Goal: Task Accomplishment & Management: Use online tool/utility

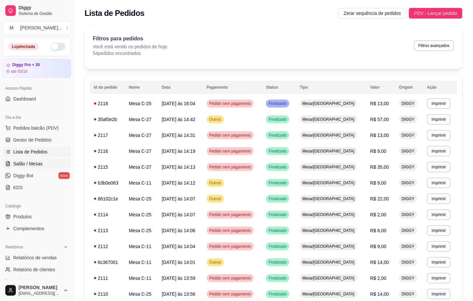
click at [38, 162] on span "Salão / Mesas" at bounding box center [27, 163] width 29 height 7
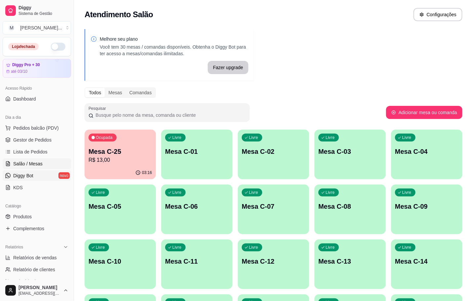
click at [39, 171] on link "Diggy Bot novo" at bounding box center [37, 175] width 68 height 11
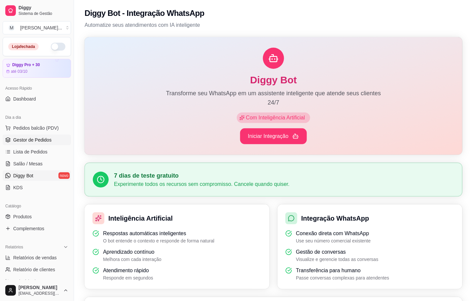
click at [34, 143] on span "Gestor de Pedidos" at bounding box center [32, 139] width 38 height 7
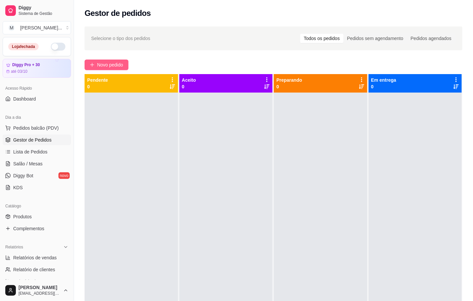
click at [102, 62] on span "Novo pedido" at bounding box center [110, 64] width 26 height 7
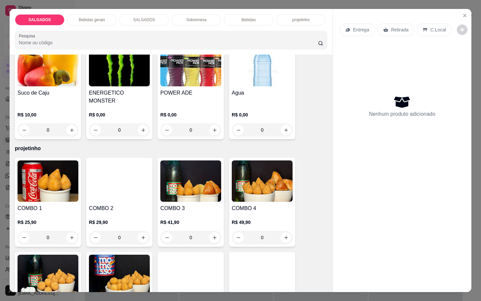
scroll to position [1582, 0]
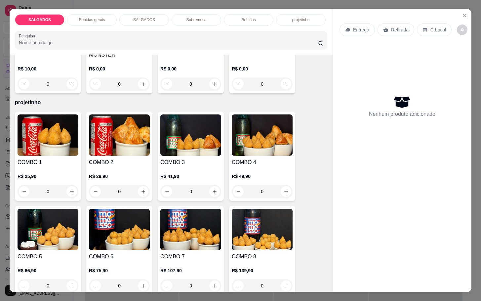
click at [270, 260] on div "R$ 139,90 0" at bounding box center [262, 276] width 61 height 32
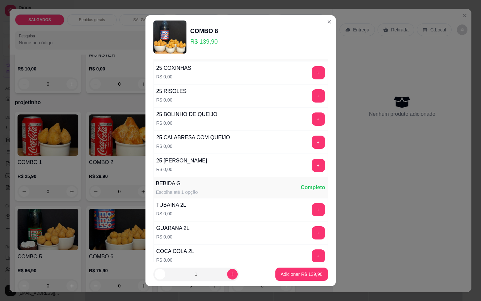
scroll to position [0, 0]
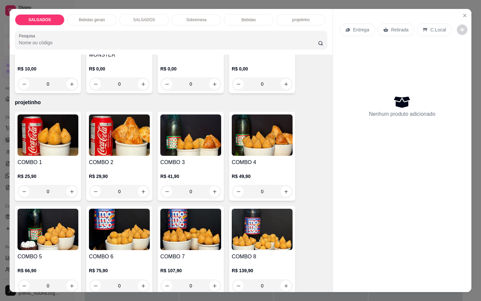
click at [149, 17] on p "SALGADOS" at bounding box center [144, 19] width 22 height 5
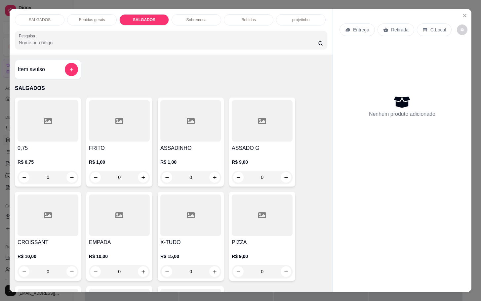
click at [22, 14] on div "SALGADOS" at bounding box center [40, 19] width 50 height 11
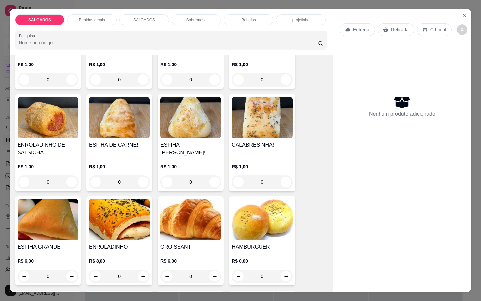
scroll to position [842, 0]
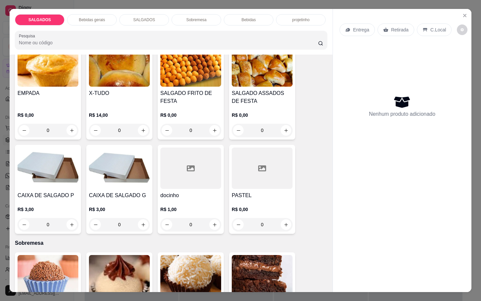
click at [170, 79] on img at bounding box center [190, 65] width 61 height 41
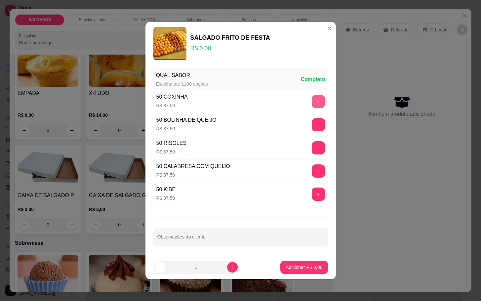
click at [312, 102] on button "+" at bounding box center [318, 101] width 13 height 13
click at [306, 134] on div "50 BOLINHA DE QUEIJO R$ 37,50 +" at bounding box center [240, 124] width 174 height 23
click at [312, 127] on button "+" at bounding box center [318, 124] width 13 height 13
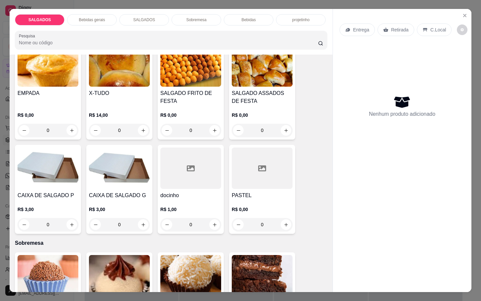
click at [187, 89] on h4 "SALGADO FRITO DE FESTA" at bounding box center [190, 97] width 61 height 16
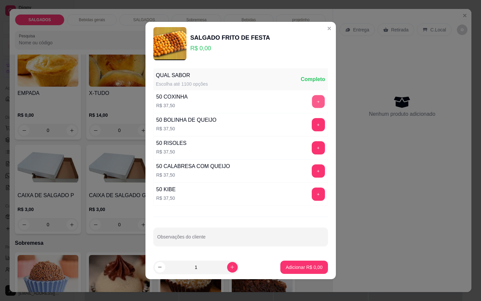
click at [312, 101] on button "+" at bounding box center [318, 101] width 13 height 13
click at [312, 150] on button "+" at bounding box center [318, 147] width 13 height 13
click at [283, 269] on p "Adicionar R$ 75,00" at bounding box center [302, 267] width 38 height 6
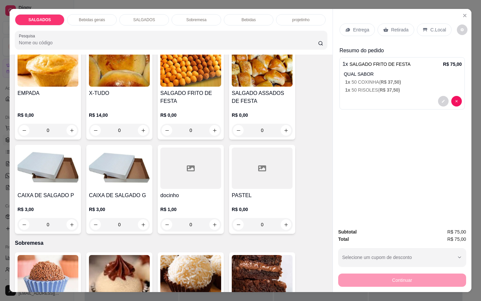
click at [397, 26] on p "Retirada" at bounding box center [400, 29] width 18 height 7
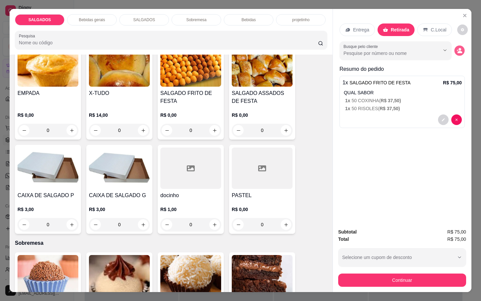
click at [456, 48] on icon "decrease-product-quantity" at bounding box center [459, 51] width 6 height 6
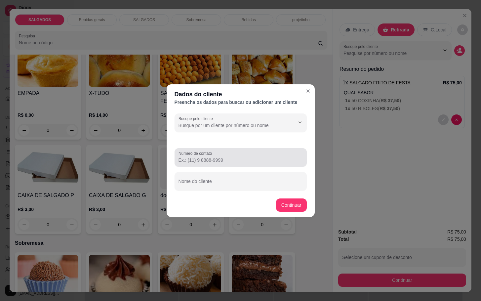
click at [251, 158] on input "Número de contato" at bounding box center [240, 160] width 124 height 7
type input "1"
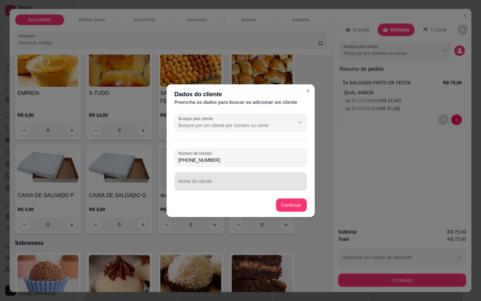
type input "[PHONE_NUMBER]"
click at [256, 183] on input "Nome do cliente" at bounding box center [240, 183] width 124 height 7
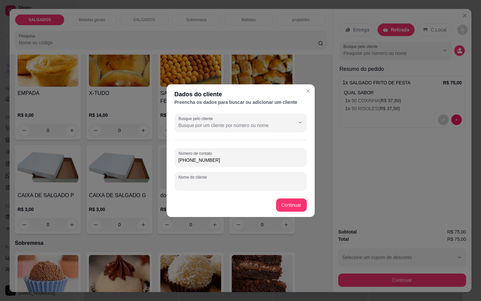
click at [259, 180] on input "Nome do cliente" at bounding box center [240, 183] width 124 height 7
click at [180, 181] on input "lAUREN" at bounding box center [240, 183] width 124 height 7
type input "LAUREN"
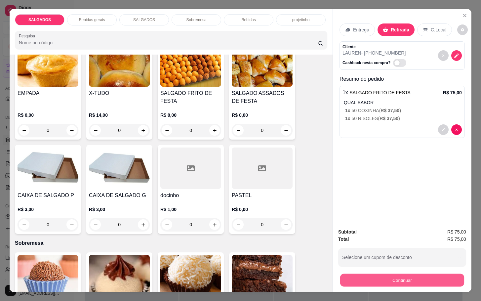
click at [381, 274] on button "Continuar" at bounding box center [402, 279] width 124 height 13
click at [372, 273] on button "Continuar" at bounding box center [402, 279] width 124 height 13
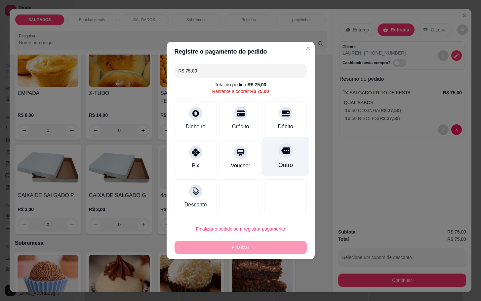
click at [281, 151] on icon at bounding box center [285, 150] width 9 height 9
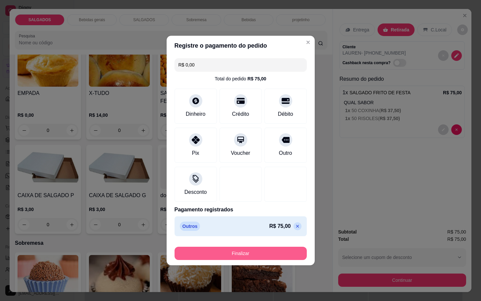
click at [245, 249] on button "Finalizar" at bounding box center [240, 252] width 132 height 13
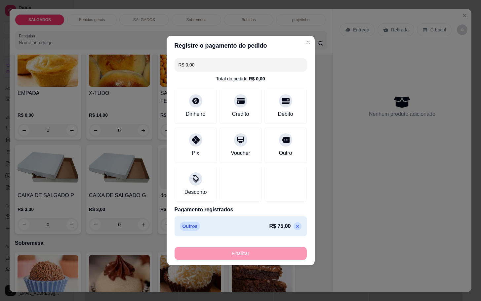
type input "-R$ 75,00"
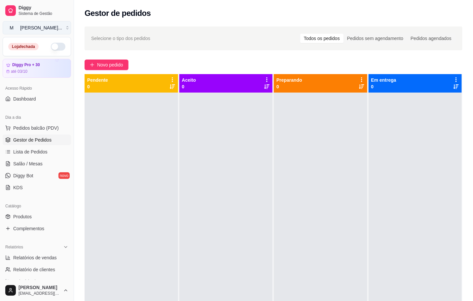
click at [62, 28] on button "M [PERSON_NAME] ..." at bounding box center [37, 27] width 68 height 13
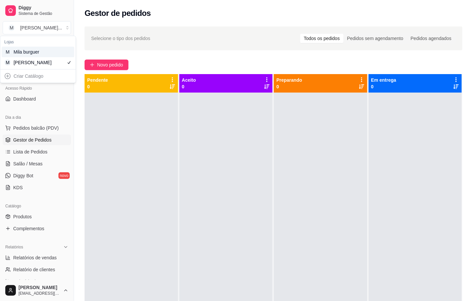
click at [54, 56] on div "M Mila burguer" at bounding box center [38, 52] width 73 height 11
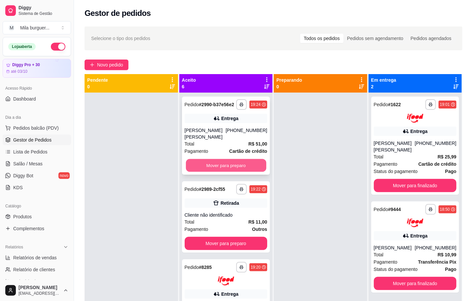
click at [187, 171] on button "Mover para preparo" at bounding box center [226, 165] width 80 height 13
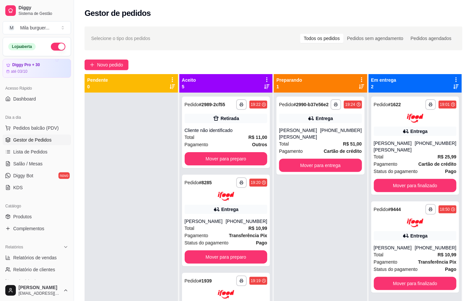
click at [190, 172] on div "**********" at bounding box center [225, 242] width 93 height 301
click at [190, 160] on button "Mover para preparo" at bounding box center [226, 158] width 80 height 13
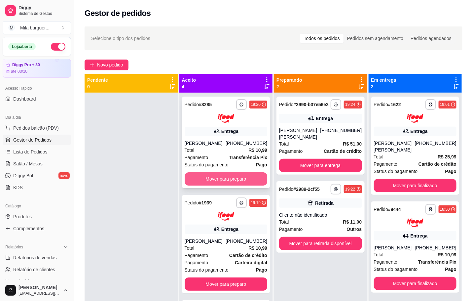
click at [204, 185] on button "Mover para preparo" at bounding box center [226, 178] width 83 height 13
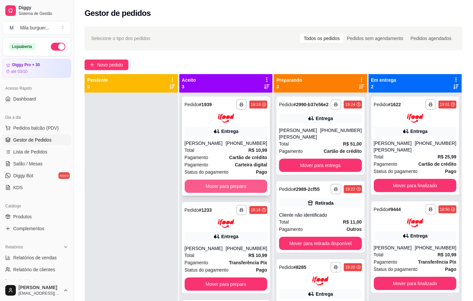
click at [201, 183] on button "Mover para preparo" at bounding box center [226, 185] width 83 height 13
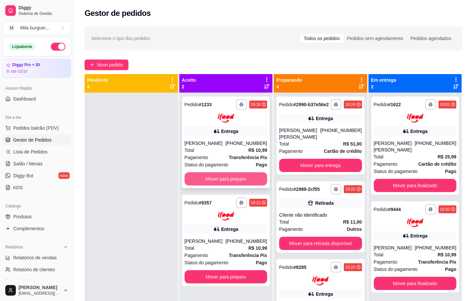
click at [200, 181] on button "Mover para preparo" at bounding box center [226, 178] width 83 height 13
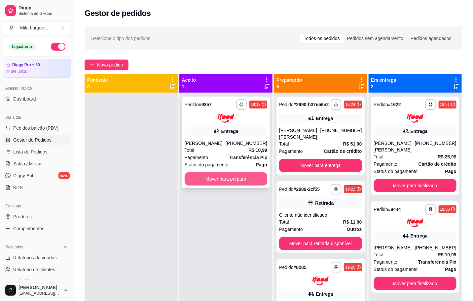
click at [199, 180] on button "Mover para preparo" at bounding box center [226, 178] width 83 height 13
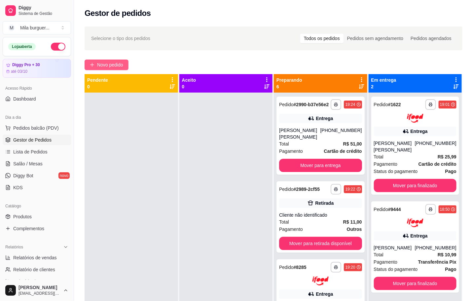
click at [110, 60] on button "Novo pedido" at bounding box center [107, 64] width 44 height 11
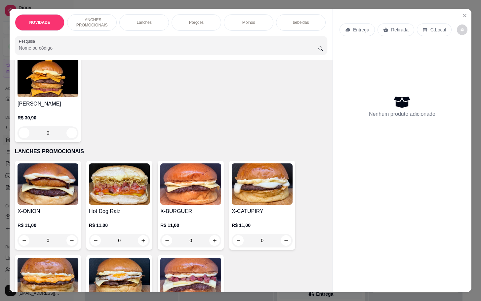
scroll to position [198, 0]
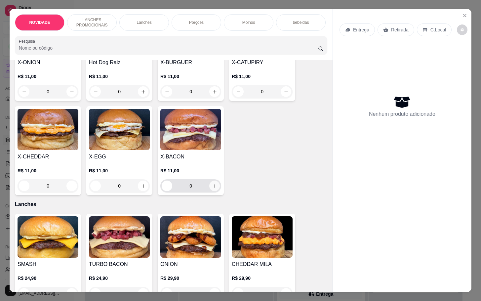
click at [212, 188] on icon "increase-product-quantity" at bounding box center [214, 185] width 5 height 5
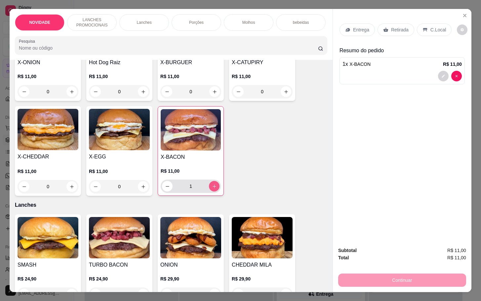
click at [212, 189] on icon "increase-product-quantity" at bounding box center [214, 186] width 5 height 5
type input "2"
click at [66, 192] on button "increase-product-quantity" at bounding box center [71, 186] width 11 height 11
type input "1"
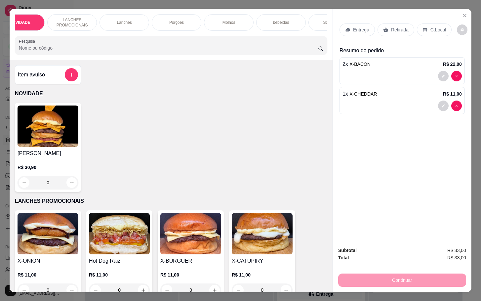
scroll to position [0, 40]
click at [315, 20] on p "Sobremesa" at bounding box center [313, 22] width 20 height 5
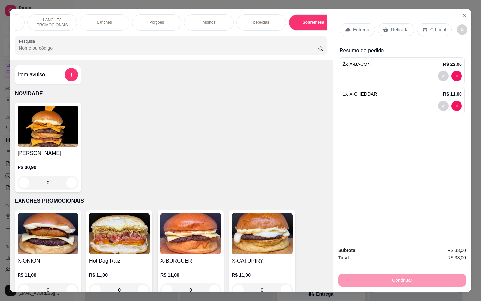
scroll to position [16, 0]
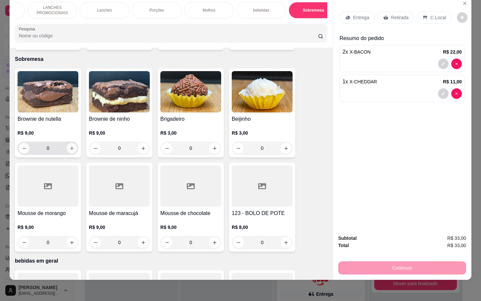
click at [69, 146] on icon "increase-product-quantity" at bounding box center [71, 148] width 5 height 5
type input "1"
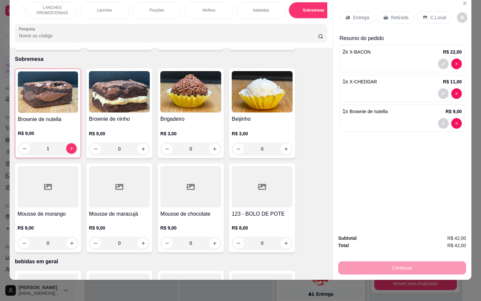
click at [399, 14] on p "Retirada" at bounding box center [400, 17] width 18 height 7
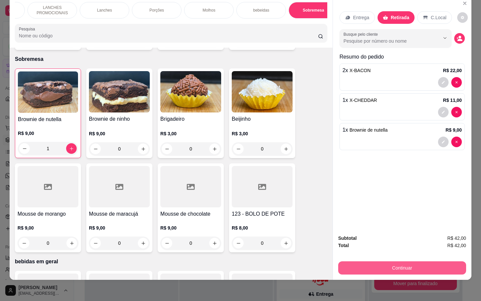
click at [388, 262] on button "Continuar" at bounding box center [402, 267] width 128 height 13
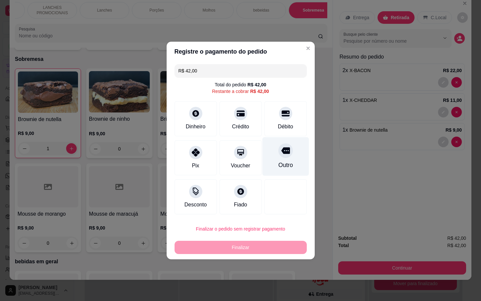
click at [278, 161] on div "Outro" at bounding box center [285, 165] width 15 height 9
type input "R$ 0,00"
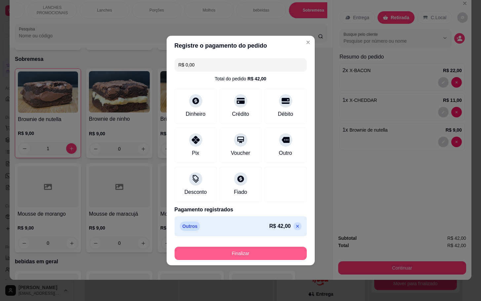
click at [272, 251] on button "Finalizar" at bounding box center [240, 252] width 132 height 13
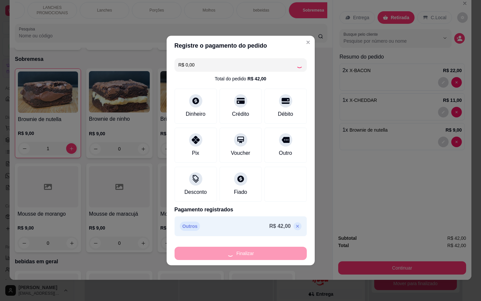
type input "0"
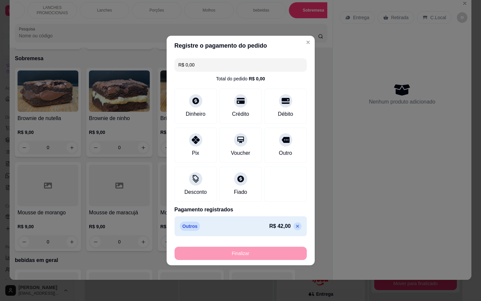
type input "-R$ 42,00"
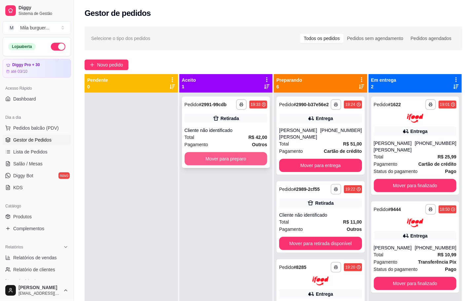
click at [229, 160] on button "Mover para preparo" at bounding box center [226, 158] width 83 height 13
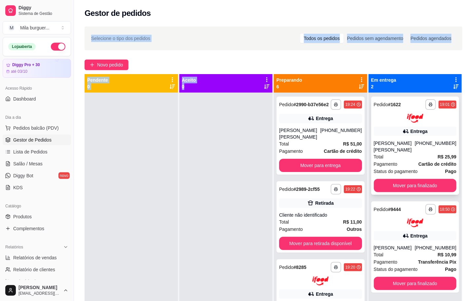
drag, startPoint x: 234, startPoint y: 154, endPoint x: 449, endPoint y: 101, distance: 221.1
click at [435, 0] on html "**********" at bounding box center [236, 150] width 473 height 301
click at [110, 62] on span "Novo pedido" at bounding box center [110, 64] width 26 height 7
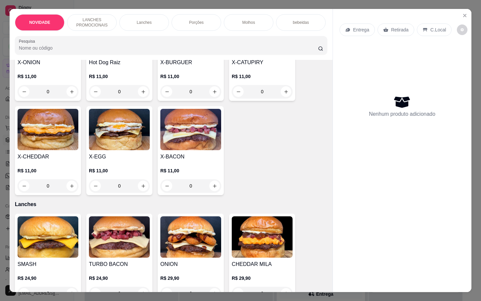
scroll to position [99, 0]
